Goal: Task Accomplishment & Management: Use online tool/utility

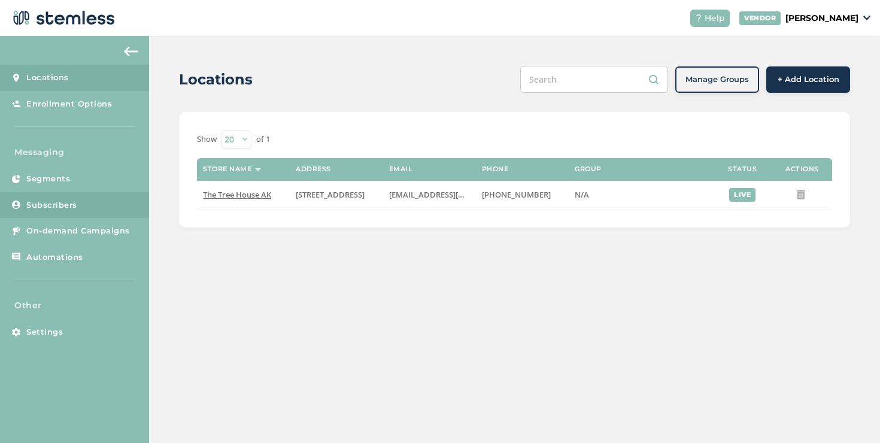
click at [66, 206] on span "Subscribers" at bounding box center [51, 205] width 51 height 12
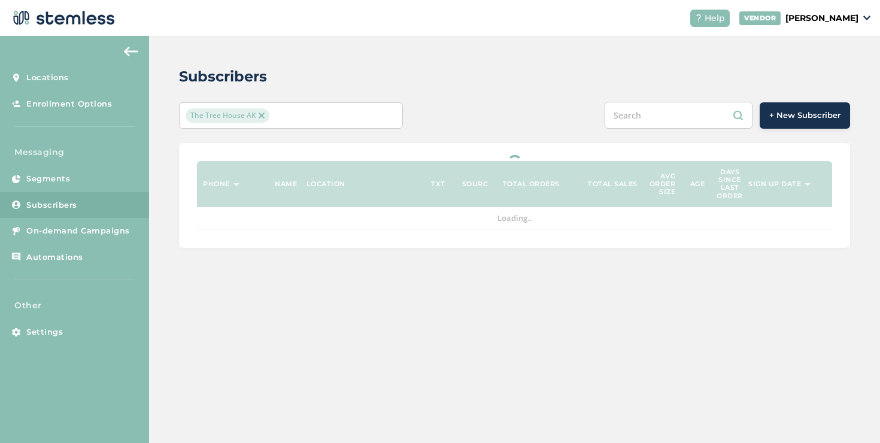
click at [201, 117] on span "The Tree House AK" at bounding box center [228, 115] width 84 height 14
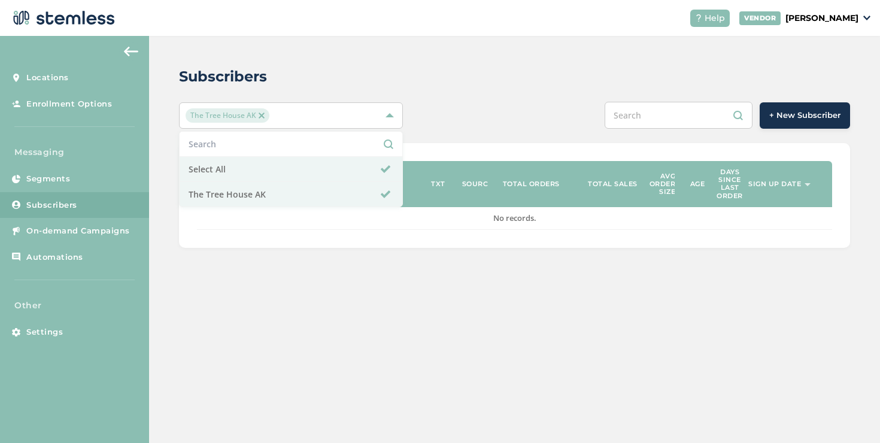
click at [495, 114] on div "+ New Subscriber" at bounding box center [653, 115] width 391 height 27
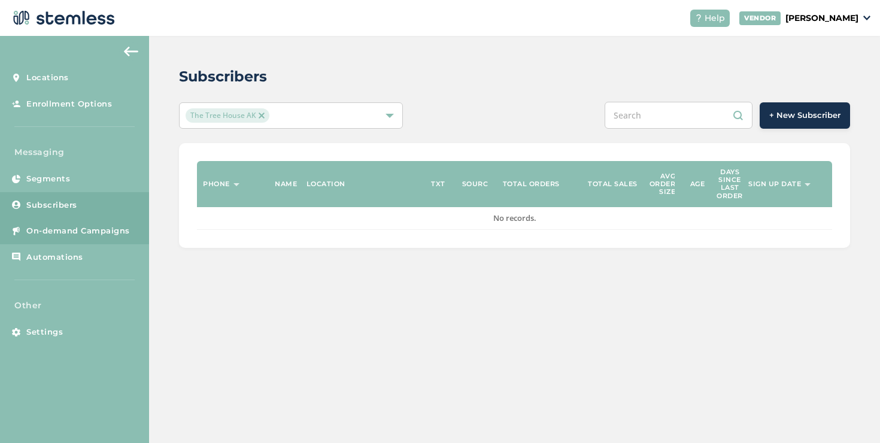
click at [105, 221] on link "On-demand Campaigns" at bounding box center [74, 231] width 149 height 26
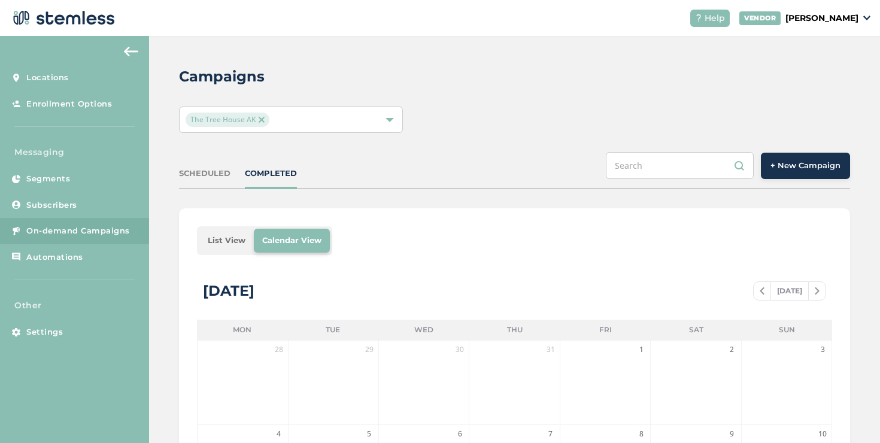
click at [217, 240] on li "List View" at bounding box center [226, 241] width 54 height 24
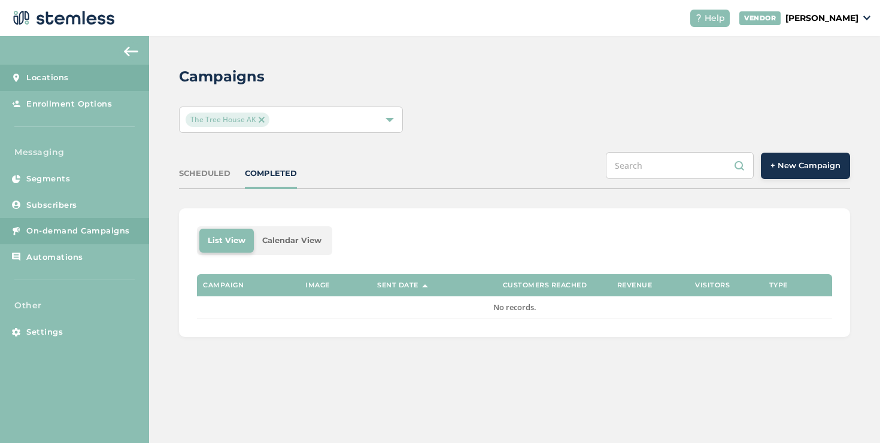
click at [56, 75] on span "Locations" at bounding box center [47, 78] width 42 height 12
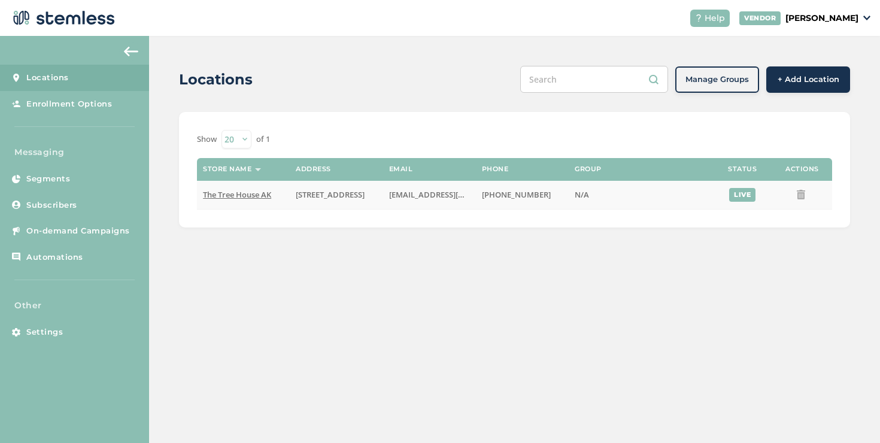
click at [256, 194] on span "The Tree House AK" at bounding box center [237, 194] width 68 height 11
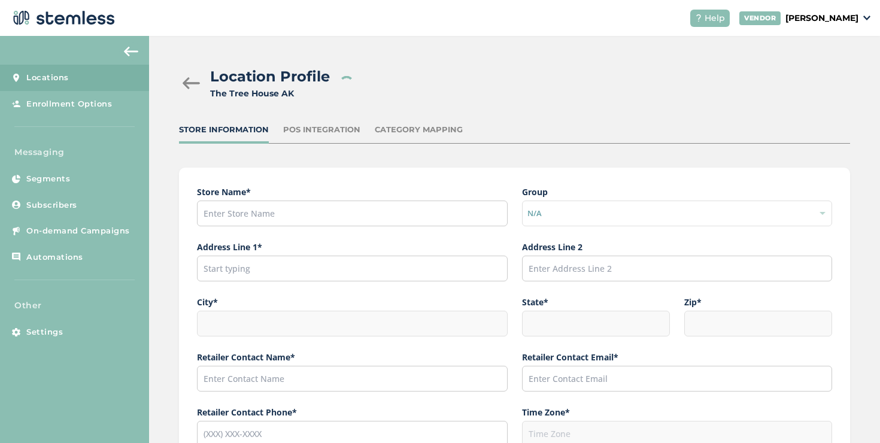
type input "The Tree House AK"
type input "[STREET_ADDRESS]"
type input "Anchorage"
type input "AK"
type input "99504"
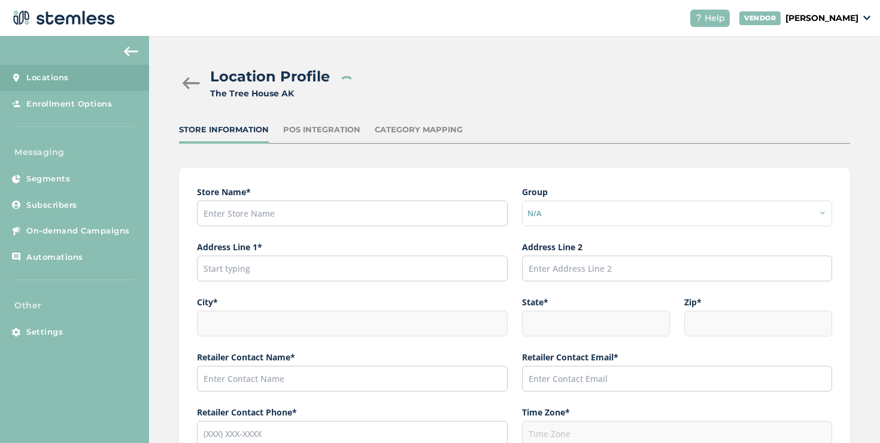
type input "[PERSON_NAME]"
type input "[EMAIL_ADDRESS][DOMAIN_NAME]"
type input "[PHONE_NUMBER]"
type input "America/Anchorage"
type input "The Tree House"
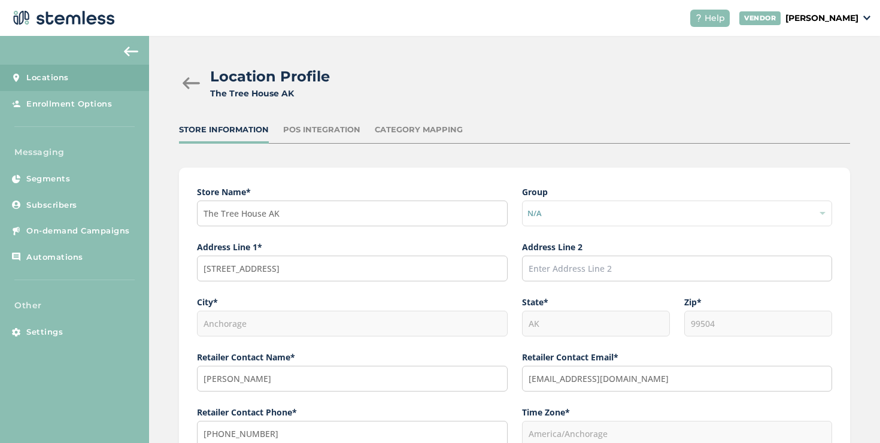
click at [326, 126] on div "POS Integration" at bounding box center [321, 130] width 77 height 12
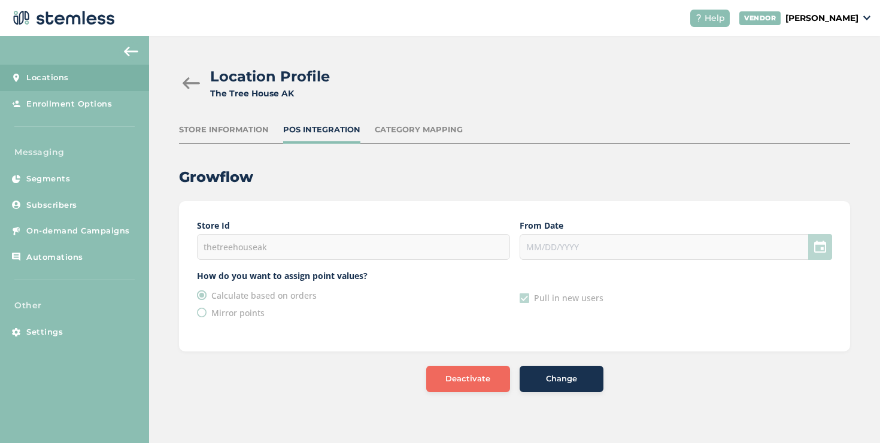
drag, startPoint x: 282, startPoint y: 251, endPoint x: 211, endPoint y: 247, distance: 71.3
click at [211, 247] on div "thetreehouseak" at bounding box center [353, 247] width 312 height 26
click at [230, 251] on div "thetreehouseak" at bounding box center [353, 247] width 312 height 26
click at [542, 247] on div at bounding box center [675, 247] width 312 height 26
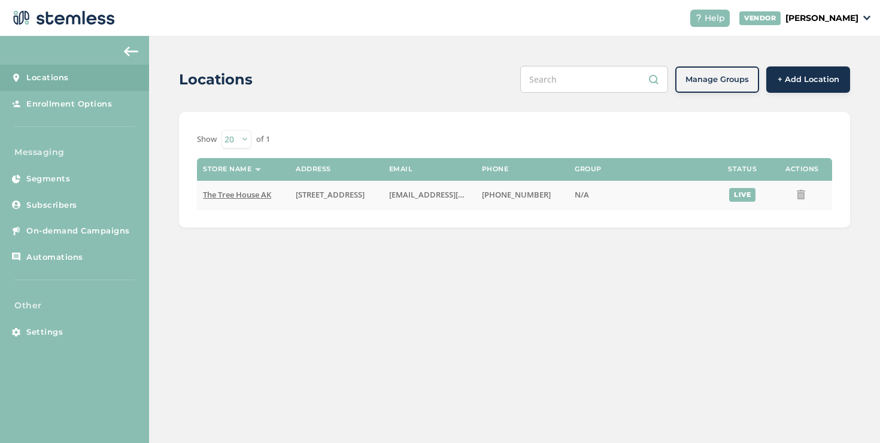
click at [215, 196] on span "The Tree House AK" at bounding box center [237, 194] width 68 height 11
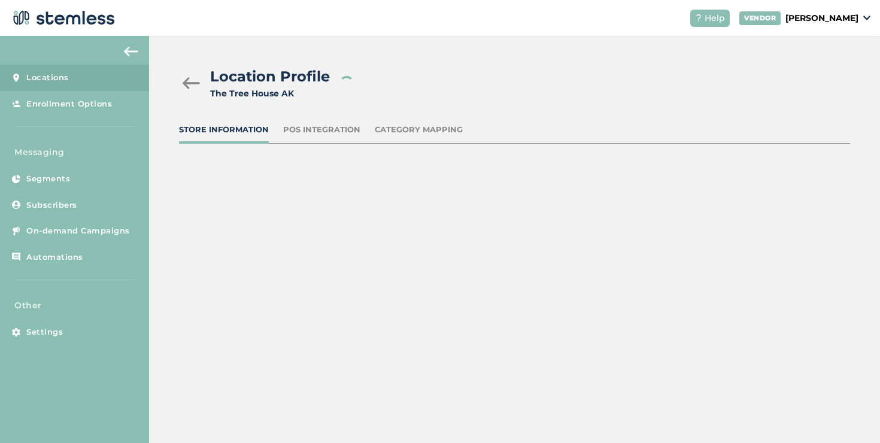
type input "The Tree House AK"
type input "[STREET_ADDRESS]"
type input "Anchorage"
type input "AK"
type input "99504"
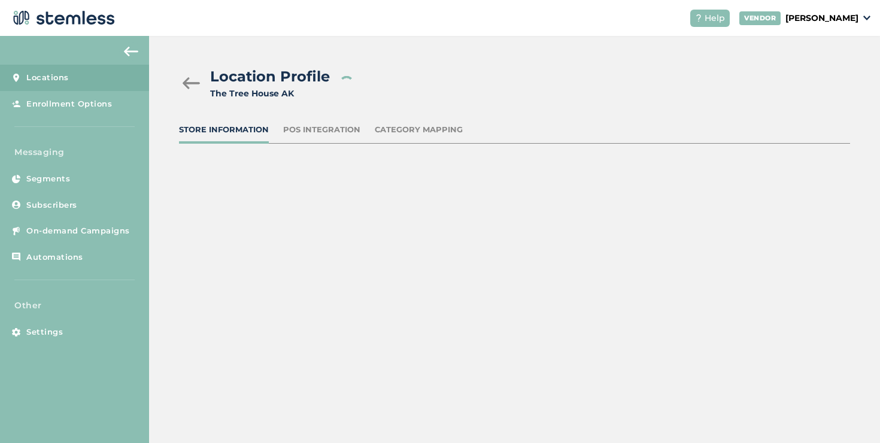
type input "[PERSON_NAME]"
type input "[EMAIL_ADDRESS][DOMAIN_NAME]"
type input "[PHONE_NUMBER]"
type input "America/Anchorage"
type input "The Tree House"
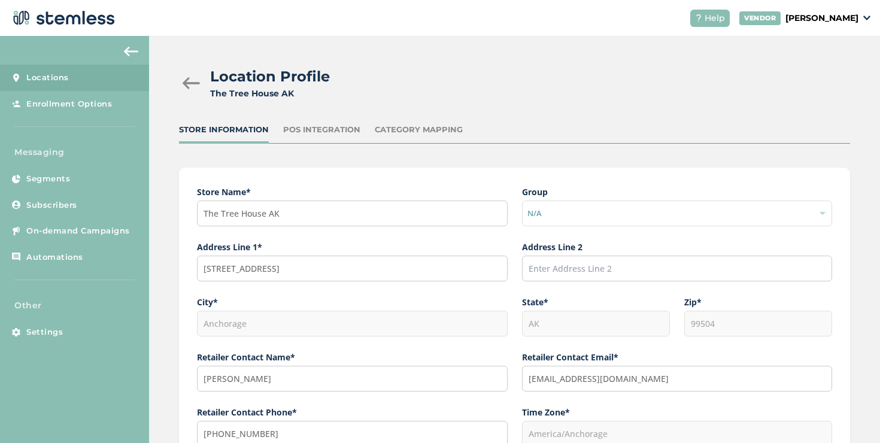
click at [323, 133] on div "POS Integration" at bounding box center [321, 130] width 77 height 12
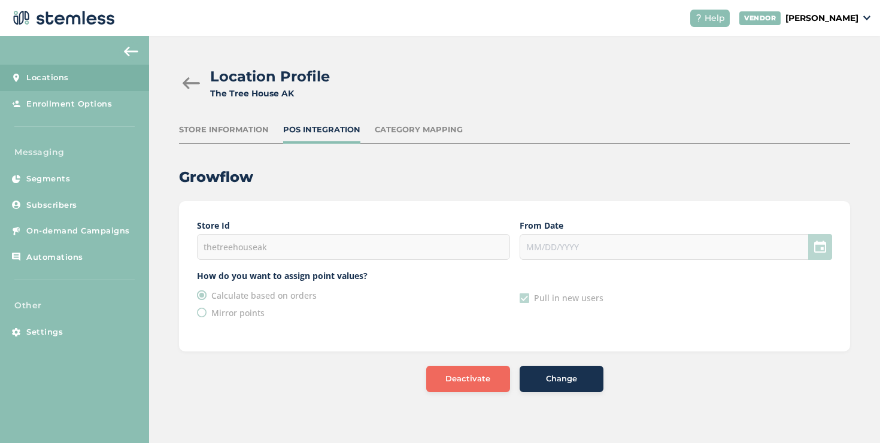
click at [261, 219] on label "Store Id" at bounding box center [353, 225] width 312 height 13
click at [542, 370] on button "Change" at bounding box center [561, 379] width 84 height 26
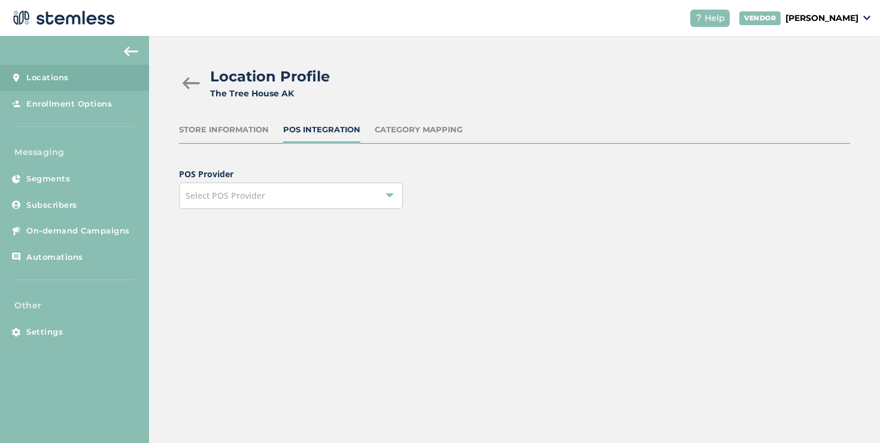
click at [273, 196] on div "Select POS Provider" at bounding box center [291, 196] width 224 height 26
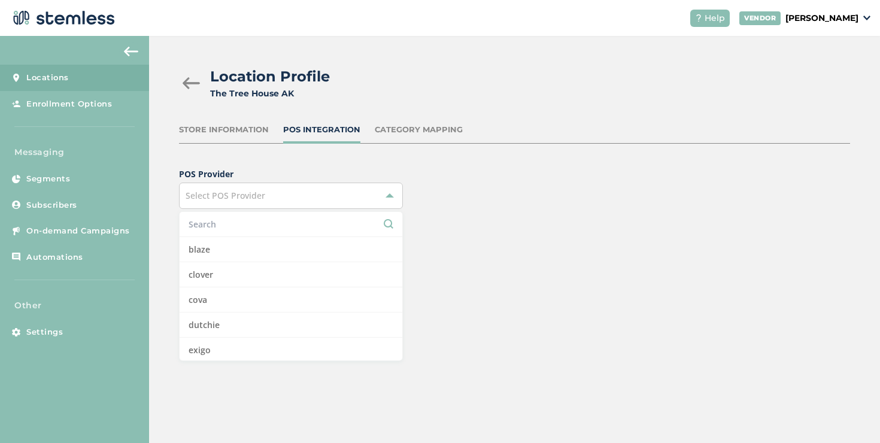
click at [252, 225] on input "text" at bounding box center [291, 224] width 205 height 13
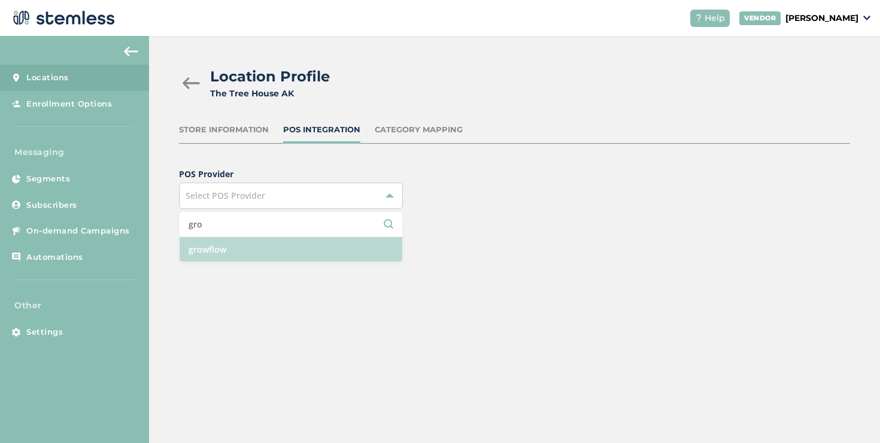
type input "gro"
click at [245, 247] on li "growflow" at bounding box center [291, 249] width 223 height 25
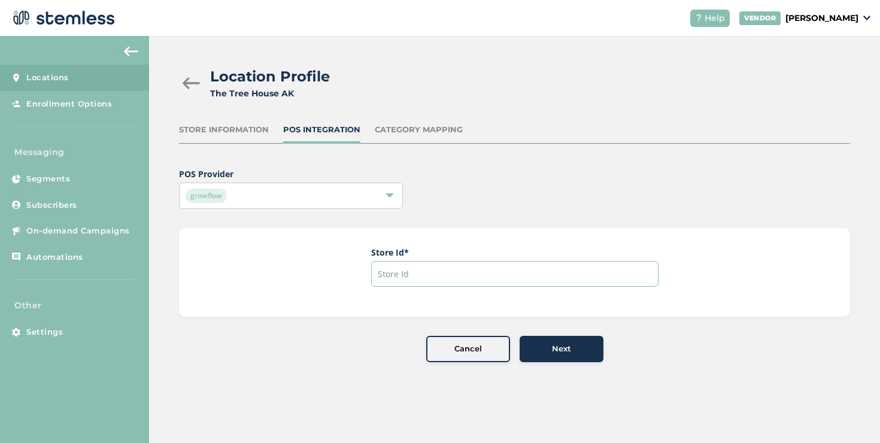
click at [403, 268] on input "text" at bounding box center [514, 274] width 287 height 26
paste input "thetreehouseak"
type input "thetreehouseak"
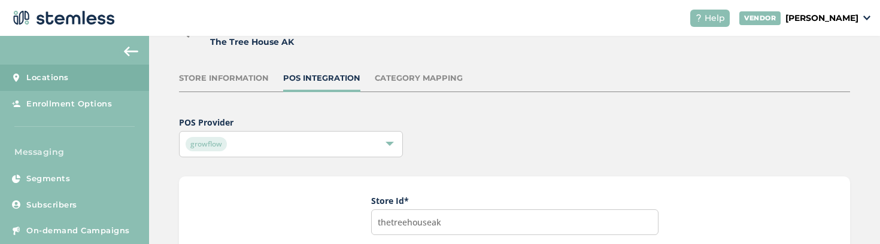
scroll to position [147, 0]
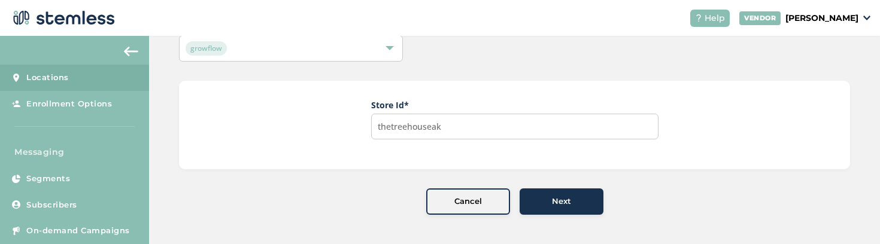
click at [557, 197] on span "Next" at bounding box center [561, 202] width 19 height 12
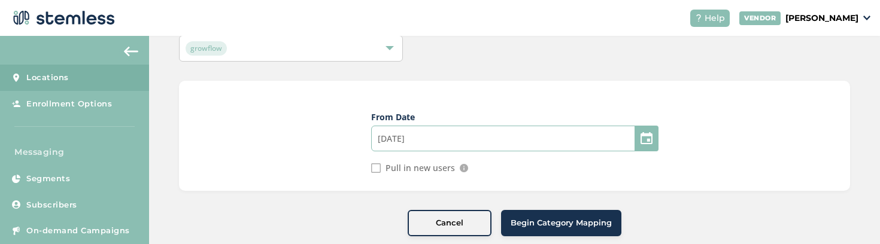
click at [414, 139] on input "08/27/2025" at bounding box center [514, 139] width 287 height 26
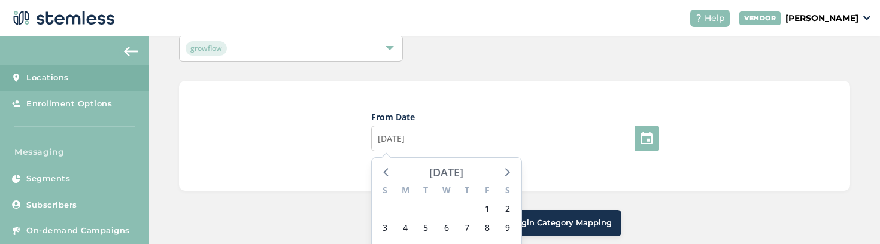
click at [444, 175] on div "[DATE]" at bounding box center [446, 172] width 34 height 17
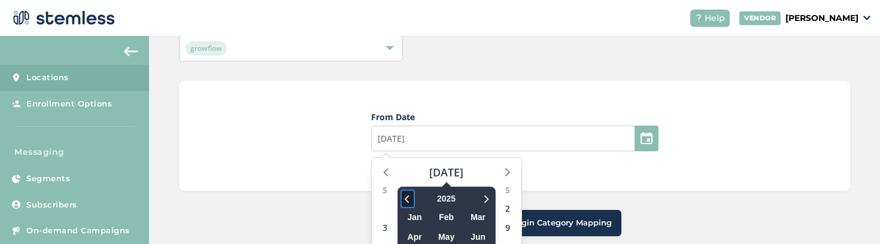
click at [408, 195] on icon at bounding box center [408, 199] width 12 height 14
click at [575, 181] on div "From Date 08/27/2025 2023 Jan Feb Mar Apr May Jun Jul Aug Sep Oct Nov Dec Augus…" at bounding box center [514, 136] width 671 height 110
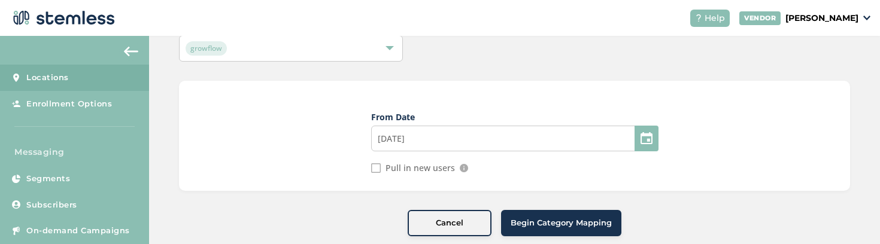
click at [367, 170] on div "From Date 08/27/2025 Pull in new users If selected we will pull in any new user…" at bounding box center [514, 136] width 671 height 110
click at [371, 169] on input "Pull in new users" at bounding box center [376, 168] width 10 height 10
checkbox input "true"
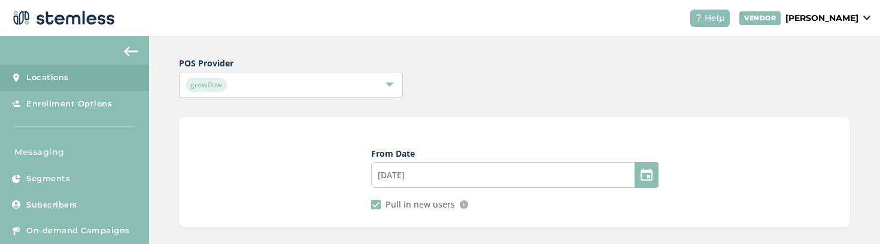
scroll to position [112, 0]
click at [450, 175] on input "08/27/2025" at bounding box center [514, 174] width 287 height 26
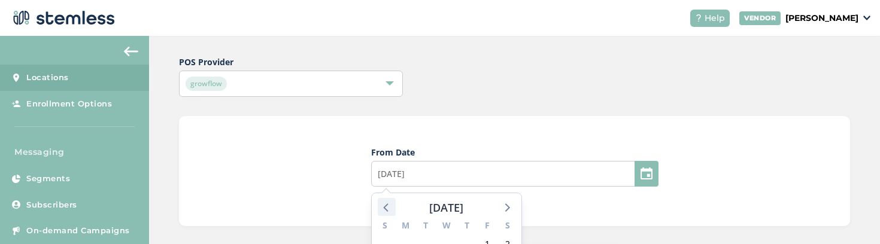
click at [385, 203] on icon at bounding box center [387, 207] width 16 height 16
click at [444, 203] on div "June 2025" at bounding box center [446, 207] width 34 height 17
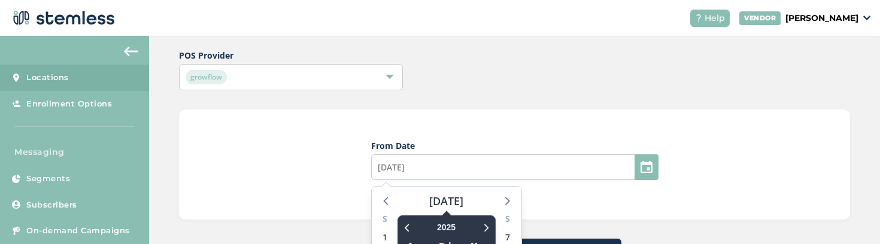
scroll to position [127, 0]
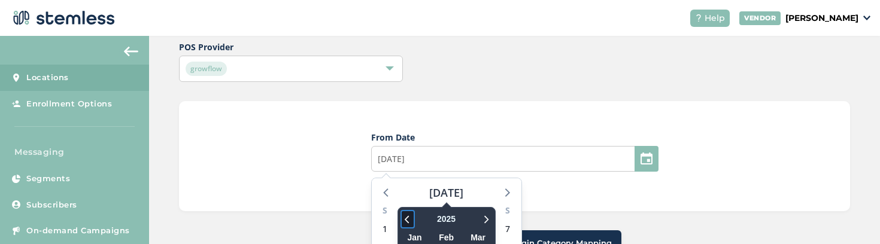
click at [408, 215] on icon at bounding box center [408, 219] width 12 height 14
click at [444, 217] on span "2023" at bounding box center [446, 219] width 31 height 19
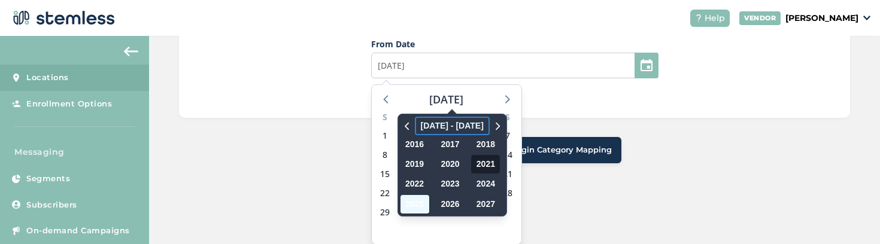
scroll to position [194, 0]
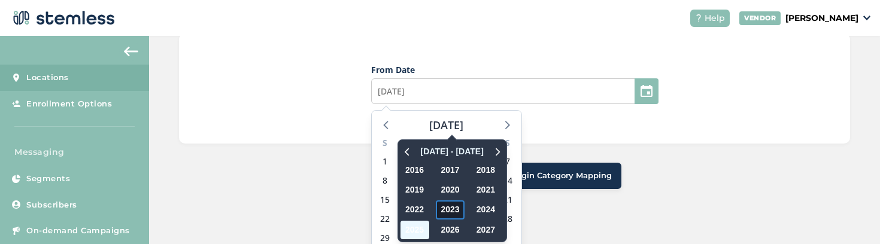
click at [447, 210] on span "2023" at bounding box center [450, 209] width 29 height 19
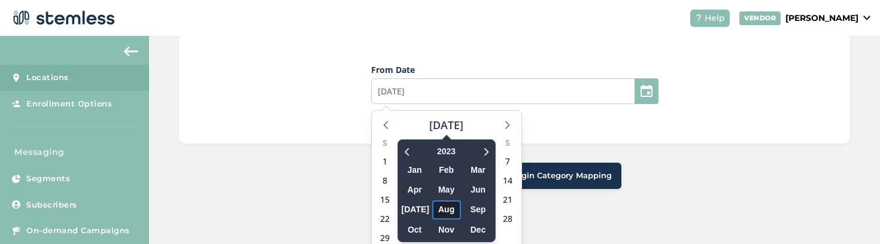
click at [437, 205] on span "Aug" at bounding box center [446, 209] width 29 height 19
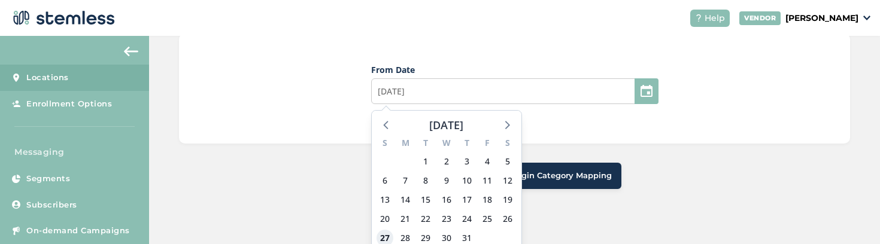
click at [383, 237] on span "27" at bounding box center [384, 238] width 17 height 17
type input "08/27/2023"
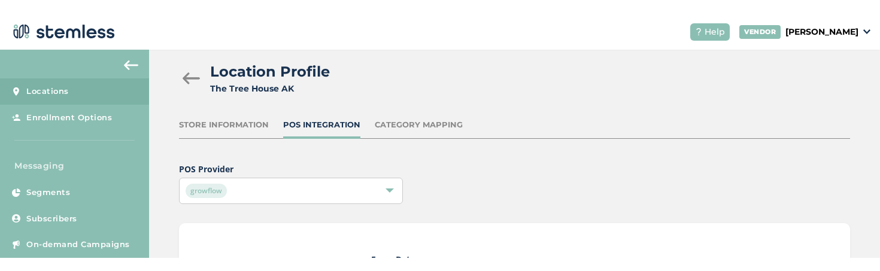
scroll to position [169, 0]
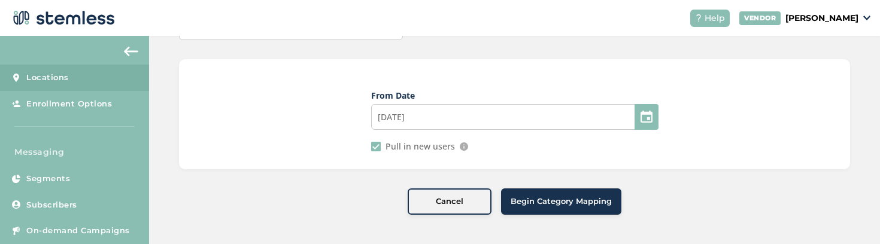
click at [531, 202] on span "Begin Category Mapping" at bounding box center [560, 202] width 101 height 12
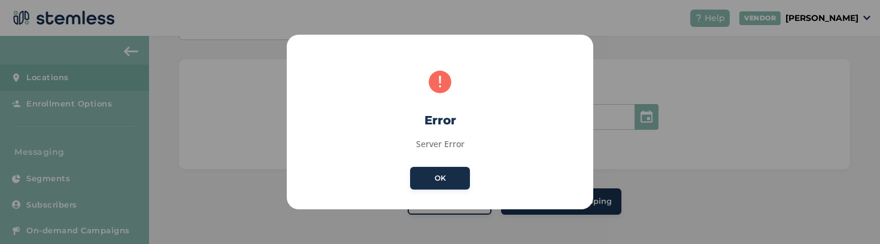
click at [443, 183] on button "OK" at bounding box center [440, 178] width 60 height 23
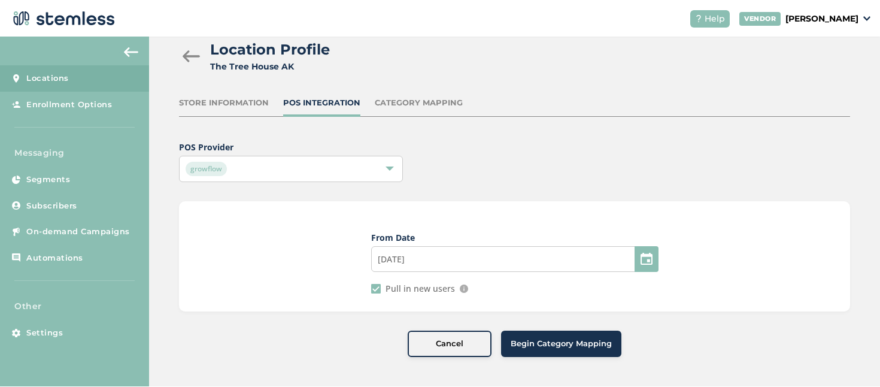
scroll to position [26, 0]
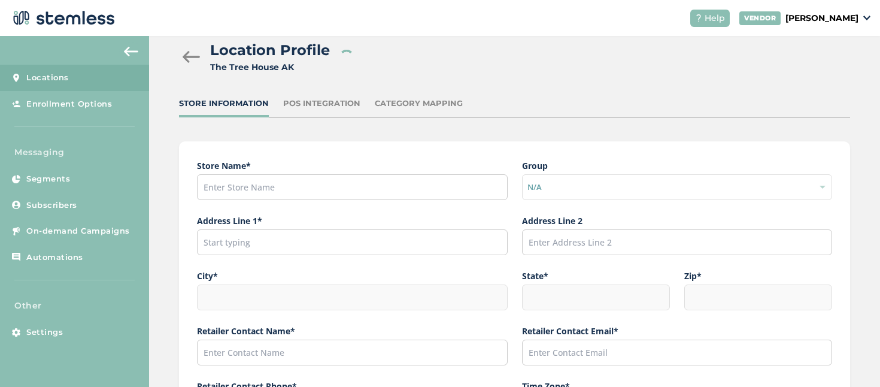
type input "The Tree House AK"
type input "[STREET_ADDRESS]"
type input "Anchorage"
type input "AK"
type input "99504"
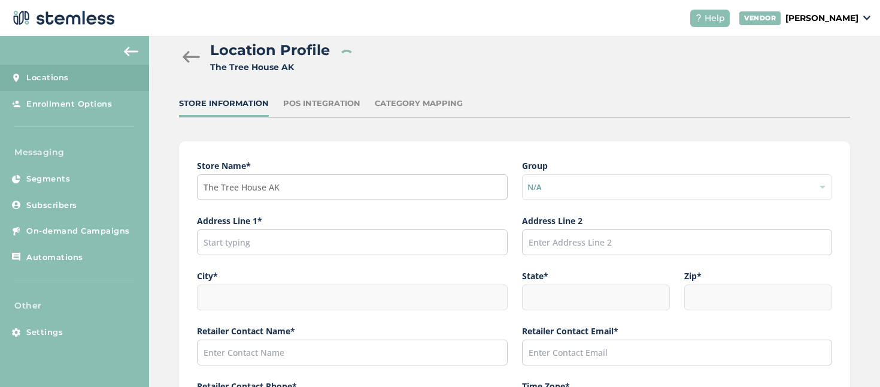
type input "[PERSON_NAME]"
type input "[EMAIL_ADDRESS][DOMAIN_NAME]"
type input "[PHONE_NUMBER]"
type input "America/Anchorage"
type input "The Tree House"
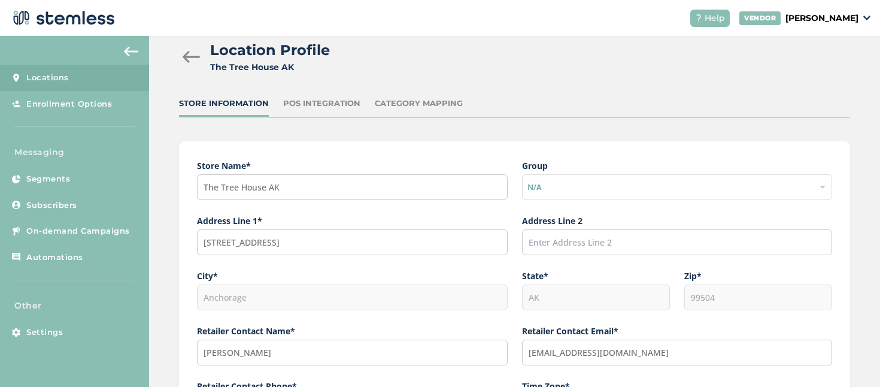
click at [284, 96] on div "Location Profile The Tree House AK Store Information POS Integration Category M…" at bounding box center [514, 392] width 731 height 765
click at [286, 99] on div "POS Integration" at bounding box center [321, 104] width 77 height 12
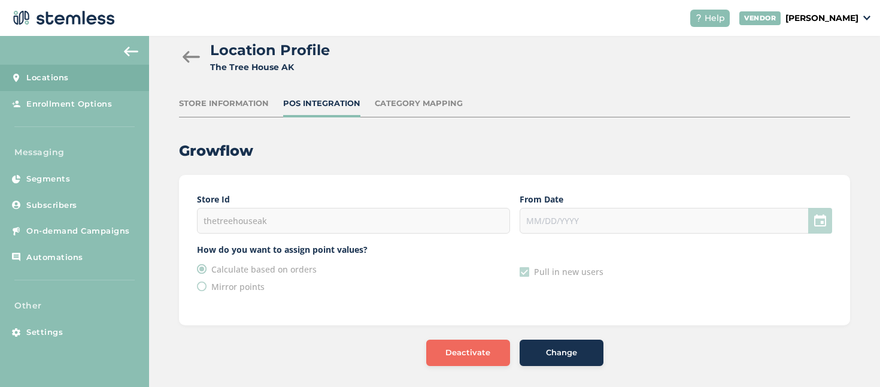
click at [260, 217] on div "thetreehouseak" at bounding box center [353, 221] width 312 height 26
